Goal: Task Accomplishment & Management: Manage account settings

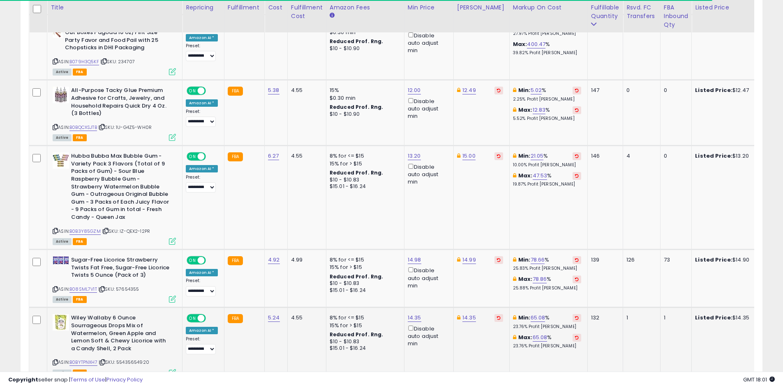
scroll to position [1411, 0]
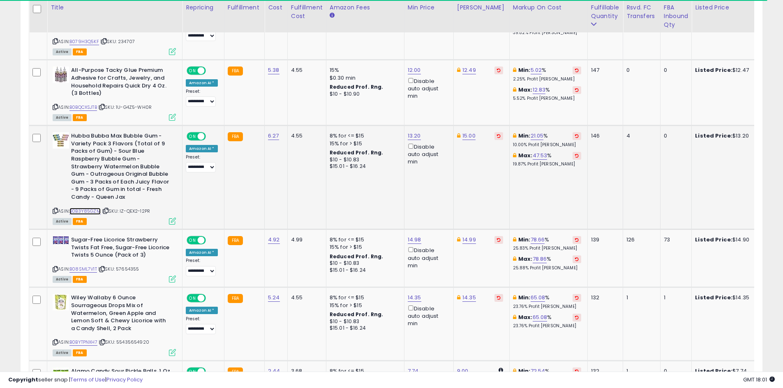
click at [92, 208] on link "B0B3Y85GZM" at bounding box center [84, 211] width 31 height 7
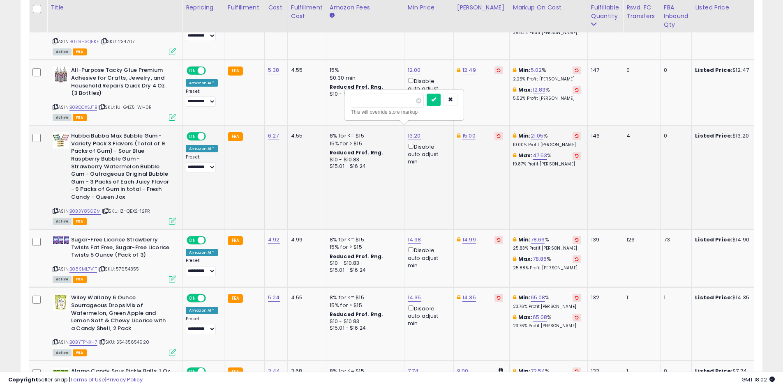
type input "*****"
click button "submit" at bounding box center [433, 100] width 14 height 12
drag, startPoint x: 539, startPoint y: 254, endPoint x: 765, endPoint y: 64, distance: 295.0
click at [539, 256] on div "Max: 78.86 % 25.88% Profit [PERSON_NAME]" at bounding box center [547, 263] width 68 height 15
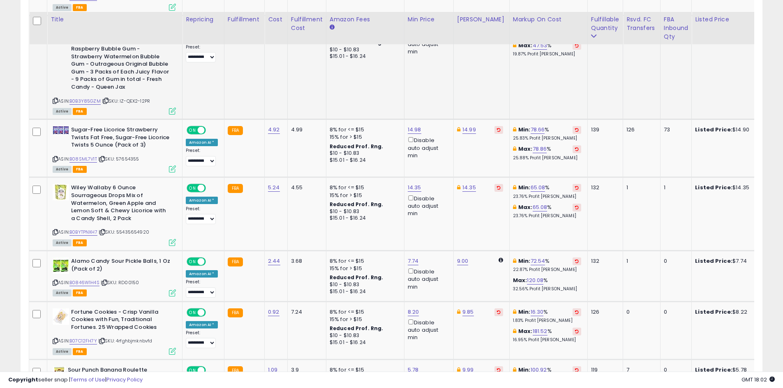
scroll to position [1534, 0]
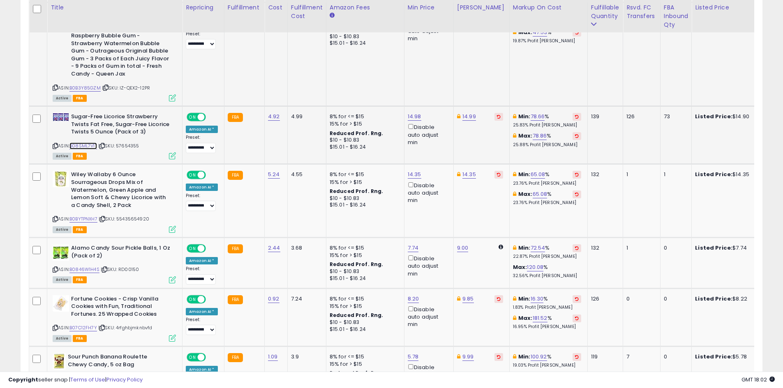
click at [72, 143] on link "B08SML7V1T" at bounding box center [83, 146] width 28 height 7
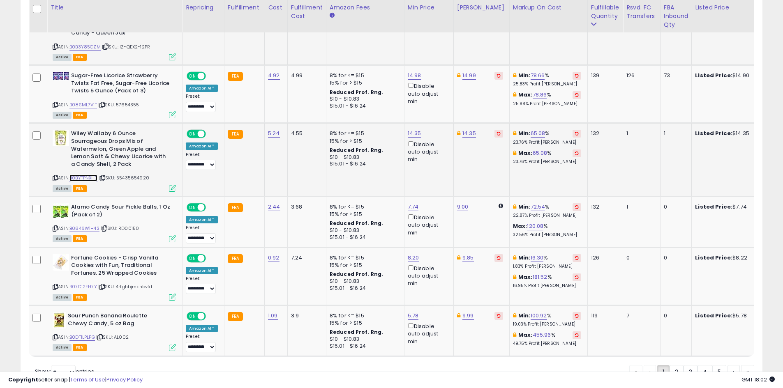
click at [97, 175] on link "B0BYTPNXH7" at bounding box center [83, 178] width 28 height 7
type input "*****"
click button "submit" at bounding box center [434, 97] width 14 height 12
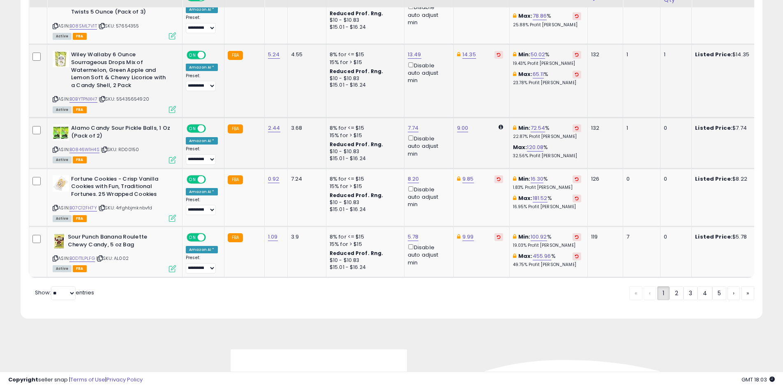
scroll to position [1658, 0]
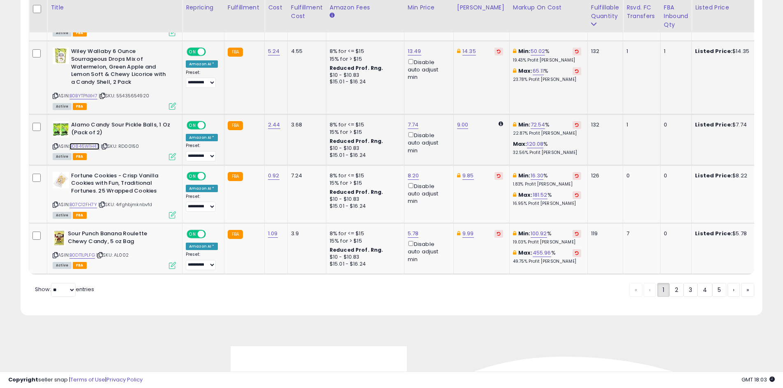
click at [91, 143] on link "B0846W1H4S" at bounding box center [84, 146] width 30 height 7
type input "****"
click button "submit" at bounding box center [433, 88] width 14 height 12
click at [94, 201] on link "B07C12FH7Y" at bounding box center [83, 204] width 28 height 7
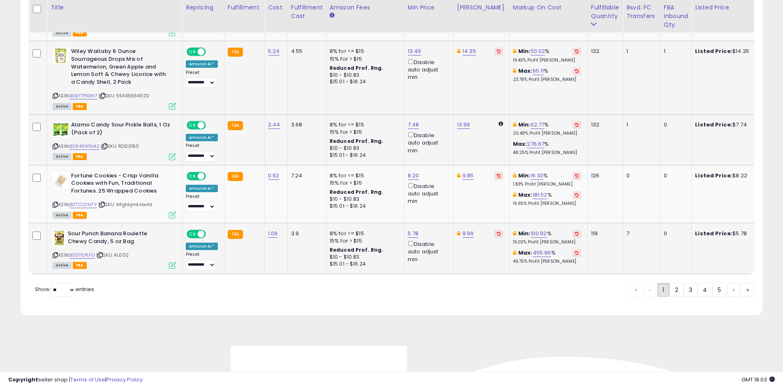
click at [86, 250] on div "ASIN: B0DT1LPLFG | SKU: AL002 Active FBA" at bounding box center [114, 249] width 123 height 38
click at [85, 252] on link "B0DT1LPLFG" at bounding box center [81, 255] width 25 height 7
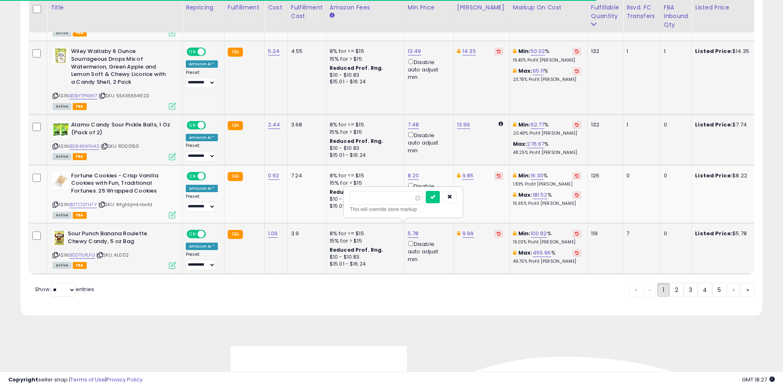
type input "****"
click button "submit" at bounding box center [433, 197] width 14 height 12
type input "****"
click button "submit" at bounding box center [433, 197] width 14 height 12
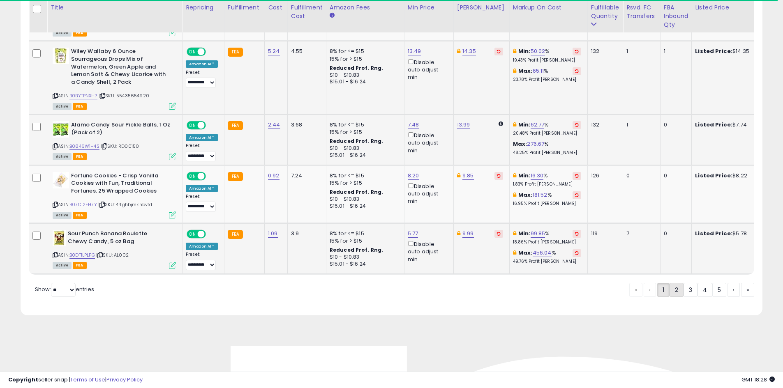
click at [697, 289] on link "2" at bounding box center [704, 290] width 15 height 14
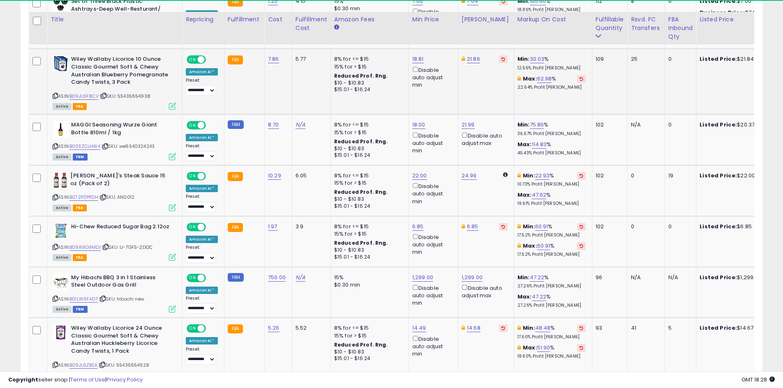
scroll to position [452, 0]
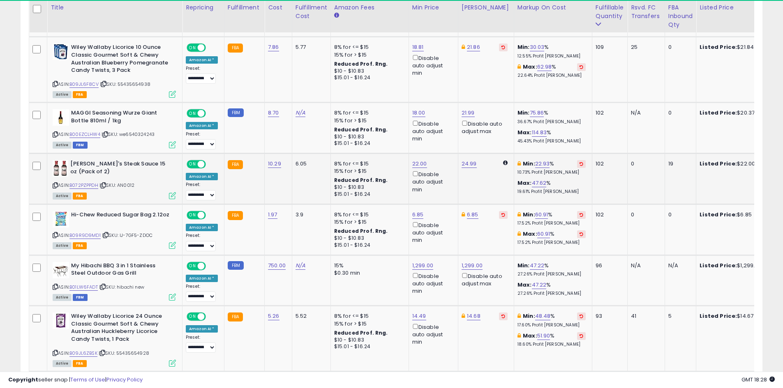
click at [88, 189] on div "ASIN: B072PZPPDH | SKU: AN0012 Active FBA" at bounding box center [114, 179] width 123 height 38
click at [89, 187] on link "B072PZPPDH" at bounding box center [83, 185] width 29 height 7
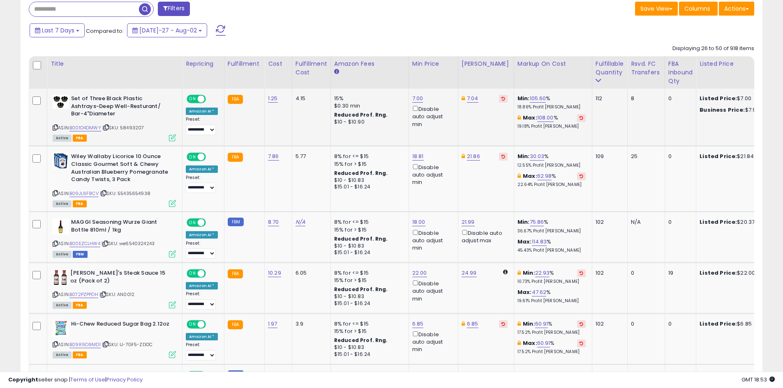
scroll to position [329, 0]
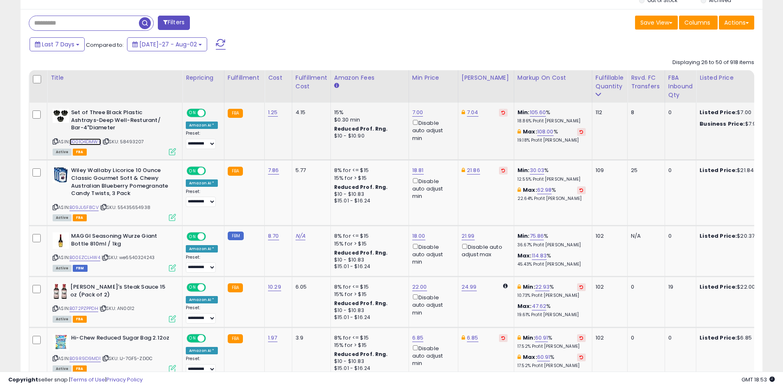
click at [81, 142] on link "B001O4DMWY" at bounding box center [85, 141] width 32 height 7
click at [412, 111] on link "7.00" at bounding box center [417, 112] width 11 height 8
type input "*"
click button "submit" at bounding box center [438, 83] width 14 height 12
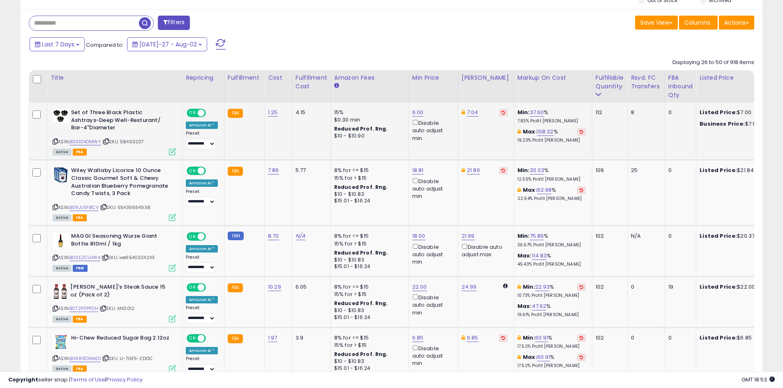
click at [475, 111] on div "7.04" at bounding box center [484, 112] width 46 height 7
click at [474, 111] on link "7.04" at bounding box center [473, 112] width 12 height 8
type input "*"
type input "****"
click button "submit" at bounding box center [493, 83] width 14 height 12
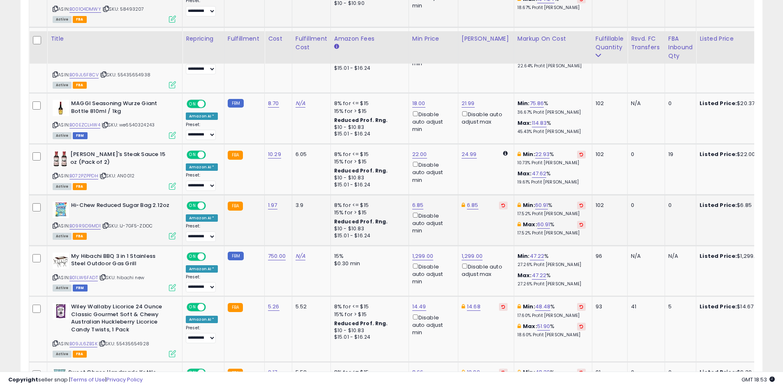
scroll to position [493, 0]
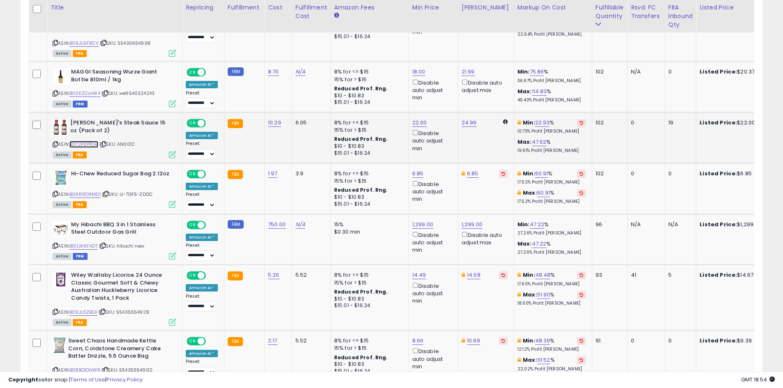
click at [91, 146] on link "B072PZPPDH" at bounding box center [83, 144] width 29 height 7
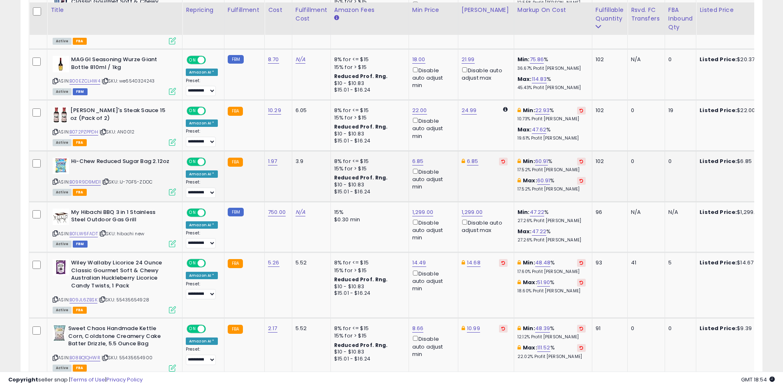
scroll to position [546, 0]
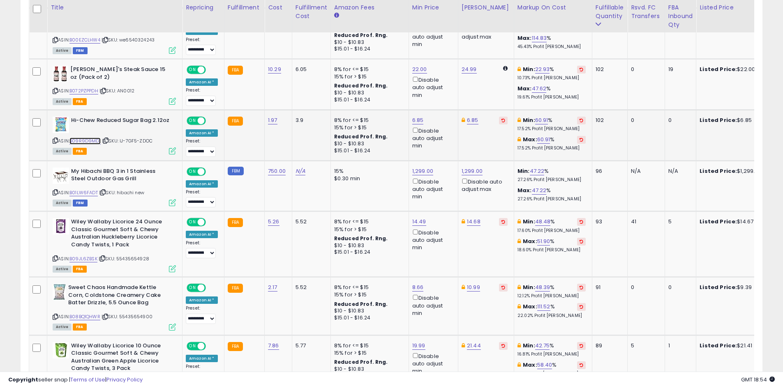
click at [87, 140] on link "B09R9D9MD1" at bounding box center [84, 141] width 31 height 7
type input "****"
click button "submit" at bounding box center [438, 91] width 14 height 12
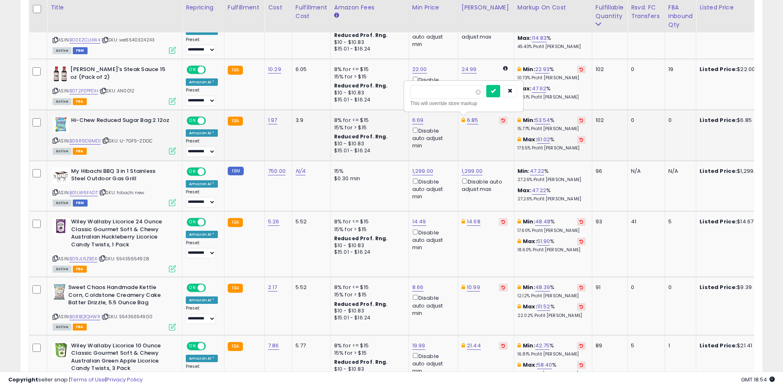
type input "****"
click button "submit" at bounding box center [493, 91] width 14 height 12
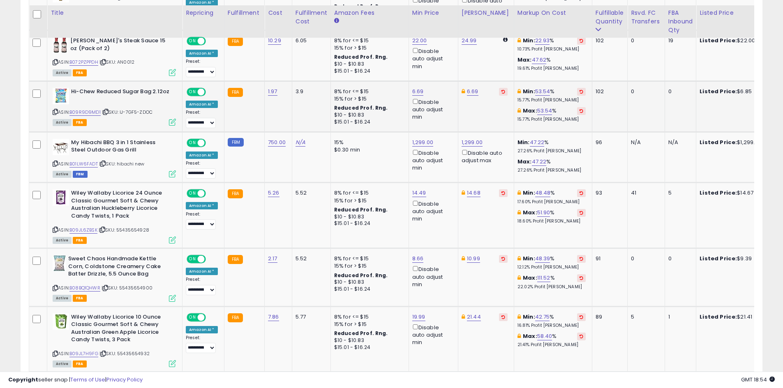
scroll to position [589, 0]
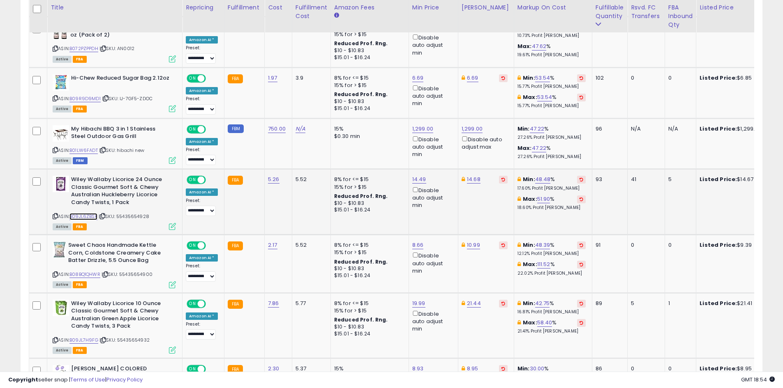
click at [88, 215] on link "B09JL6ZBSK" at bounding box center [83, 216] width 28 height 7
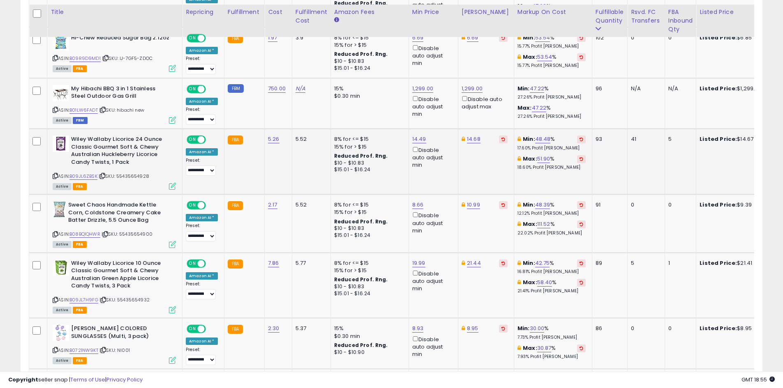
scroll to position [633, 0]
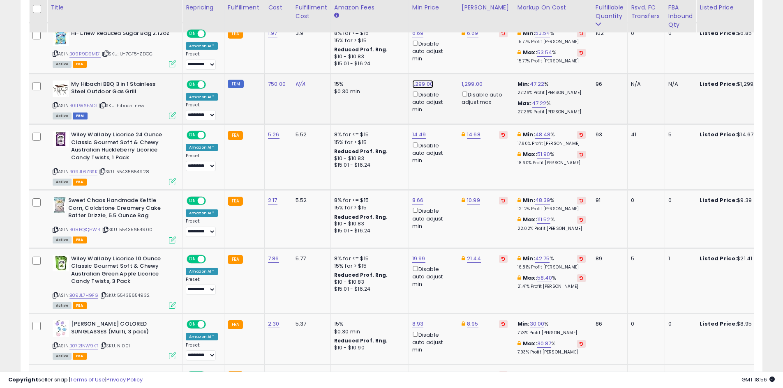
type input "****"
click button "submit" at bounding box center [443, 55] width 14 height 12
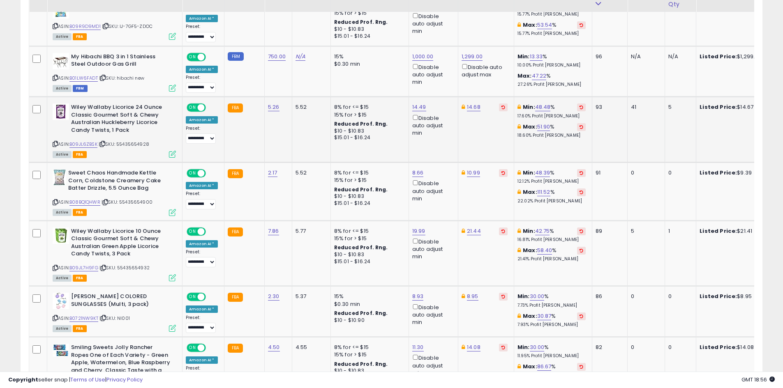
scroll to position [678, 0]
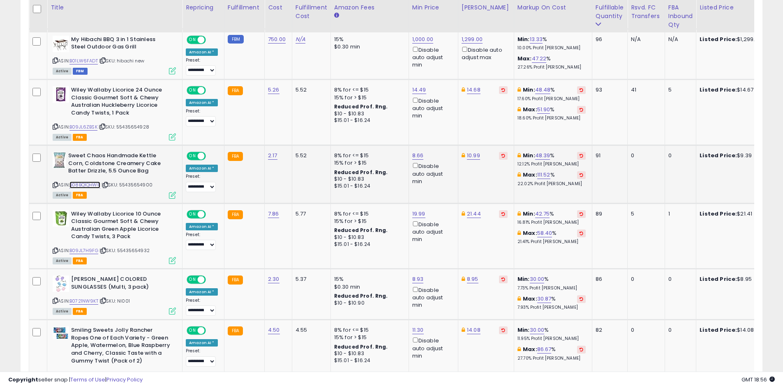
click at [83, 185] on link "B08BQ1QHWR" at bounding box center [84, 185] width 31 height 7
type input "*"
type input "****"
click button "submit" at bounding box center [494, 126] width 14 height 12
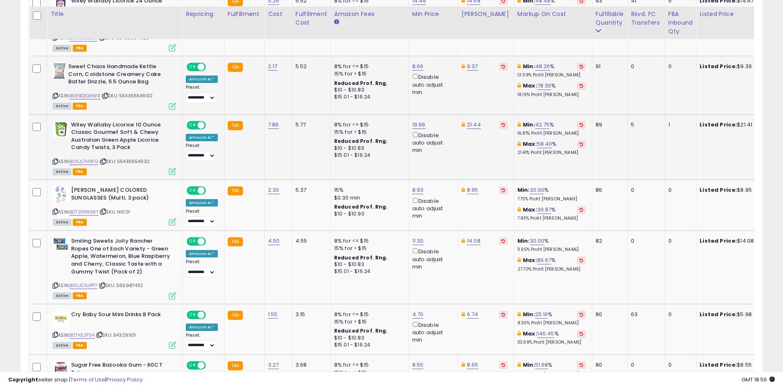
scroll to position [775, 0]
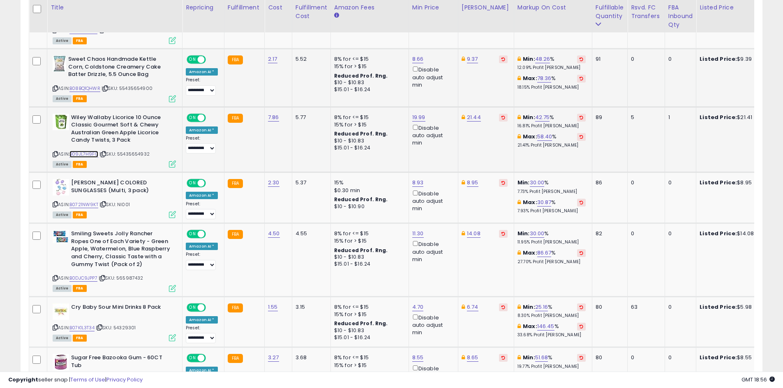
click at [85, 152] on link "B09JL7H9FG" at bounding box center [83, 154] width 29 height 7
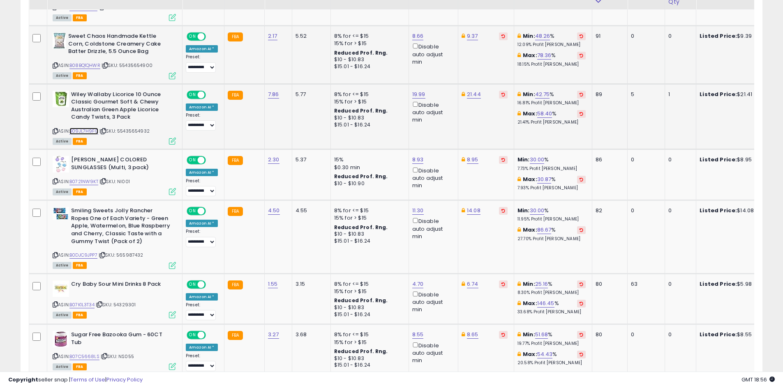
scroll to position [816, 0]
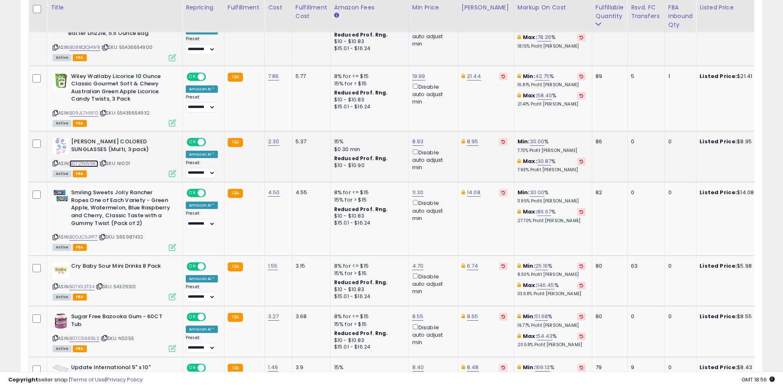
click at [86, 161] on link "B0721NW9KT" at bounding box center [83, 163] width 29 height 7
